Goal: Information Seeking & Learning: Learn about a topic

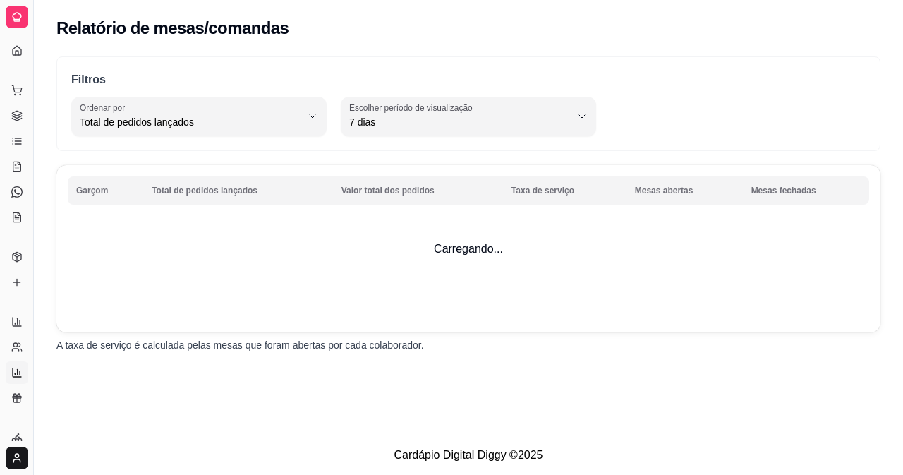
select select "TOTAL_OF_ORDERS"
select select "7"
click at [16, 355] on link "Relatório de clientes" at bounding box center [17, 347] width 23 height 23
select select "30"
select select "HIGHEST_TOTAL_SPENT_WITH_ORDERS"
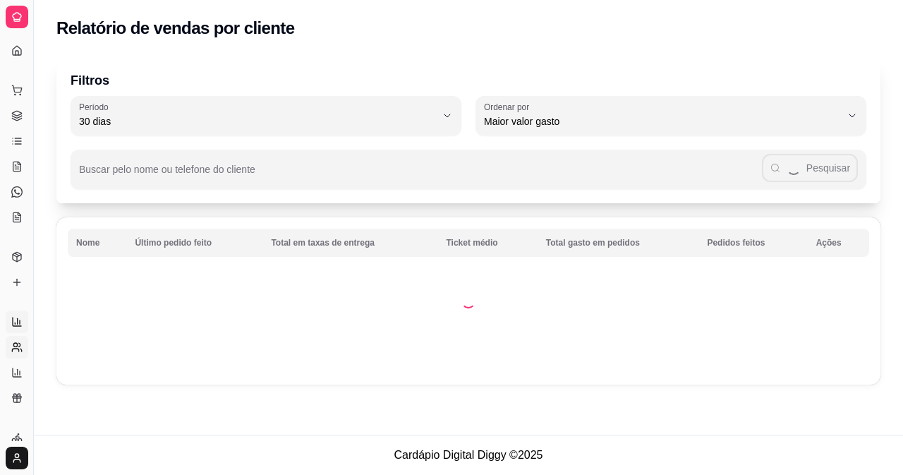
click at [20, 320] on icon at bounding box center [20, 322] width 0 height 4
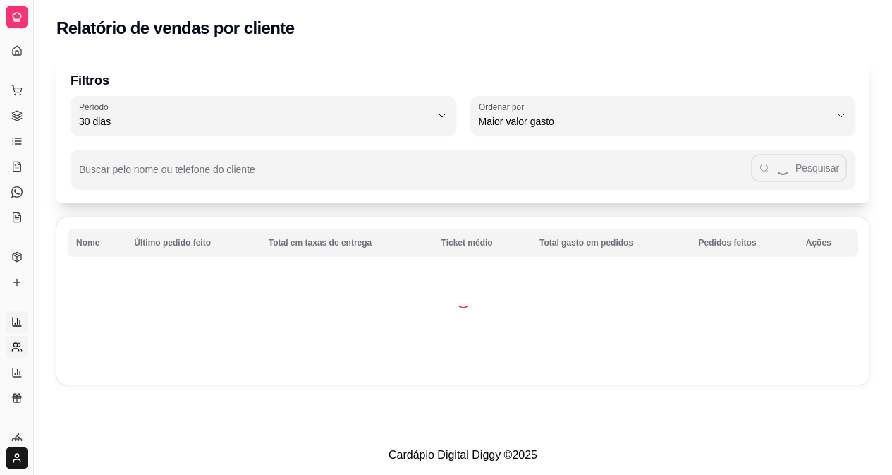
select select "ALL"
select select "0"
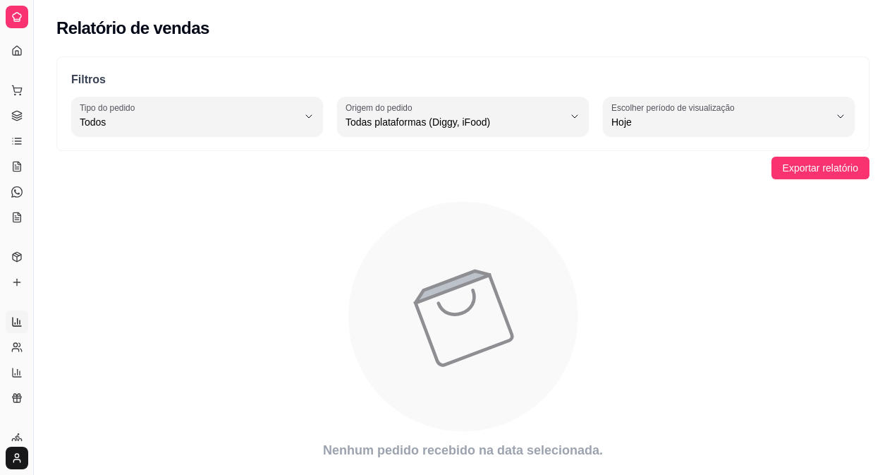
drag, startPoint x: 32, startPoint y: 20, endPoint x: 173, endPoint y: 25, distance: 140.5
click at [173, 25] on div "Diggy Sistema de Gestão H Hambúrgueria ... Loja aberta Diggy Pro até 13/08 Aces…" at bounding box center [446, 258] width 892 height 517
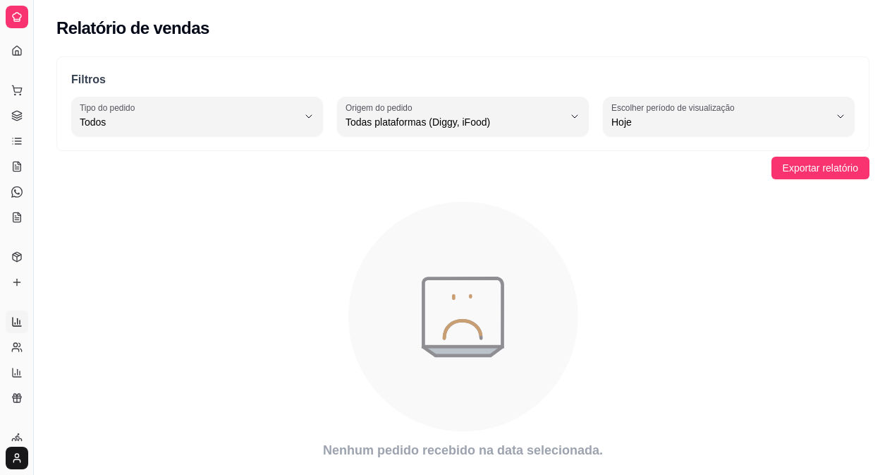
drag, startPoint x: 31, startPoint y: 20, endPoint x: 87, endPoint y: 16, distance: 56.6
click at [87, 16] on div "Diggy Sistema de Gestão H Hambúrgueria ... Loja aberta Diggy Pro até 13/08 Aces…" at bounding box center [446, 258] width 892 height 517
